Goal: Information Seeking & Learning: Learn about a topic

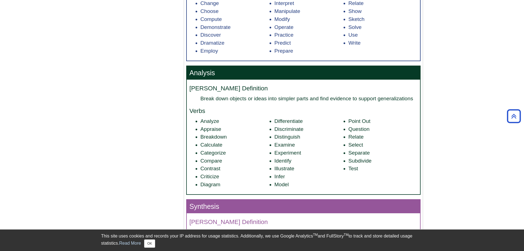
scroll to position [523, 0]
